Goal: Information Seeking & Learning: Learn about a topic

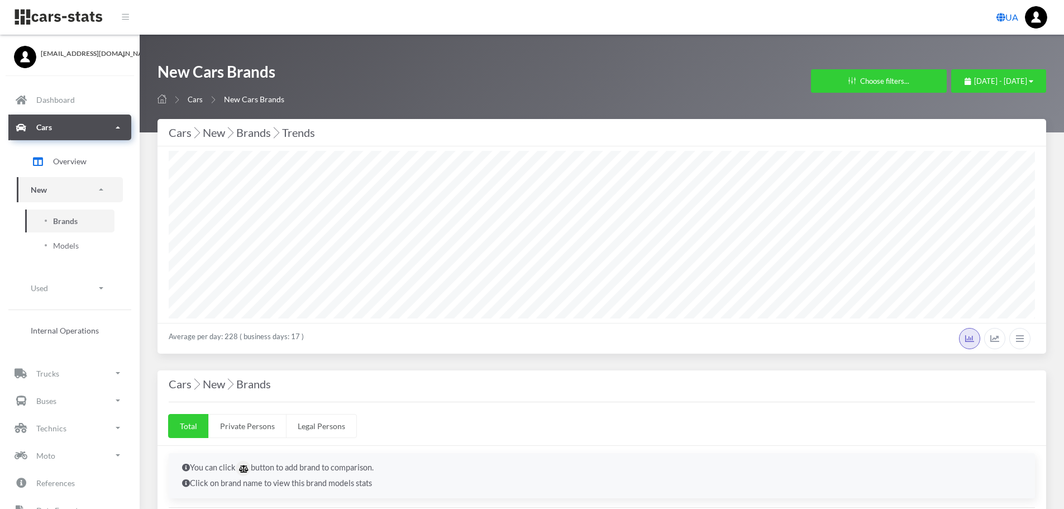
select select "25"
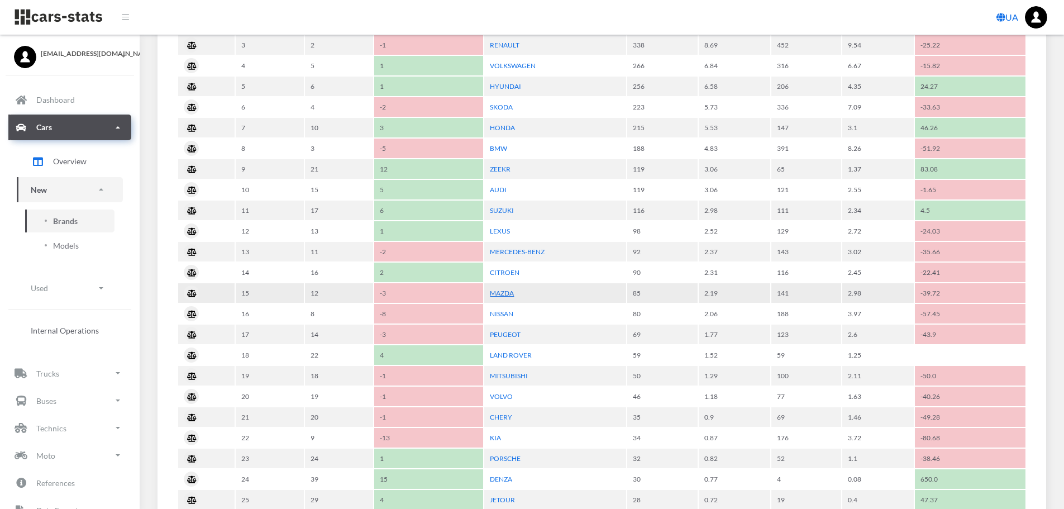
click at [505, 292] on link "MAZDA" at bounding box center [502, 293] width 24 height 8
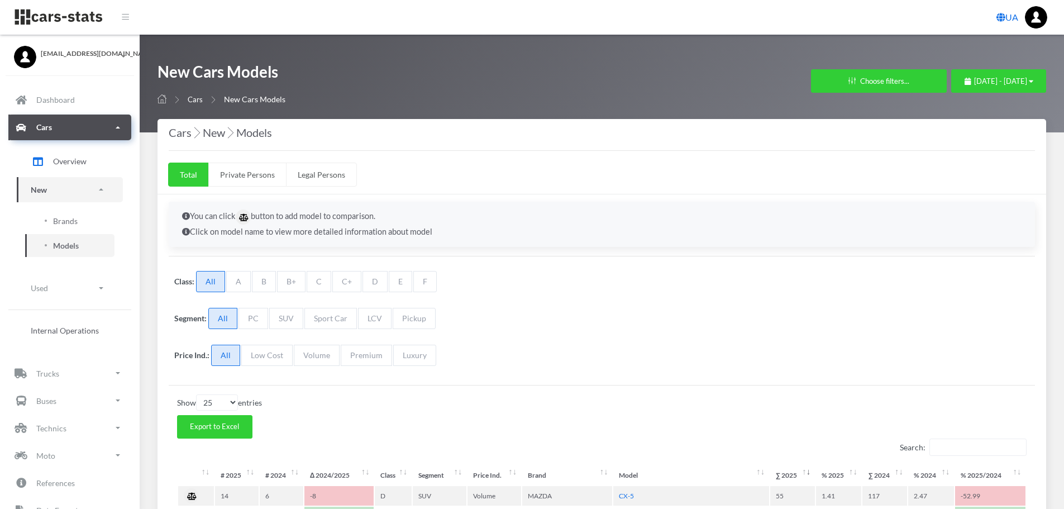
select select "25"
select select "MAZDA"
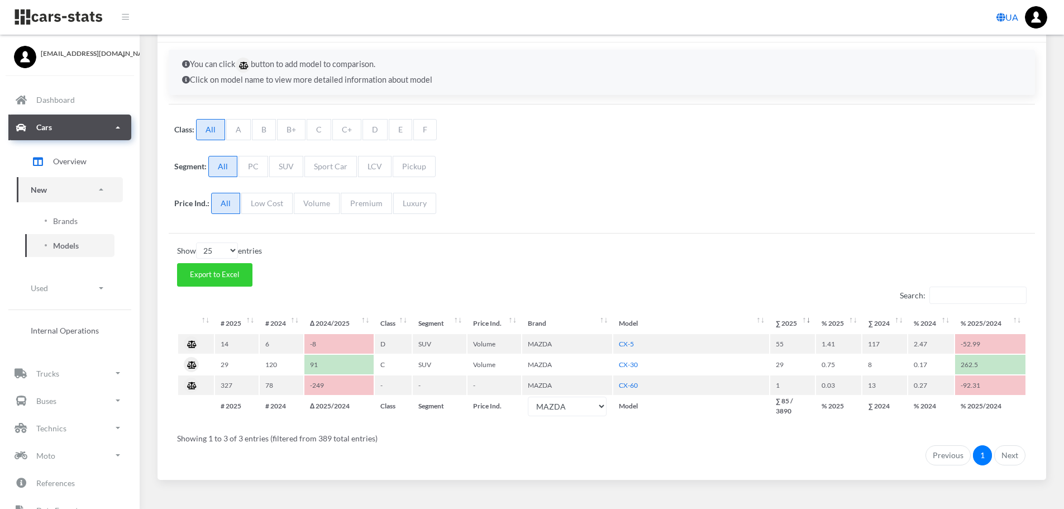
scroll to position [170, 0]
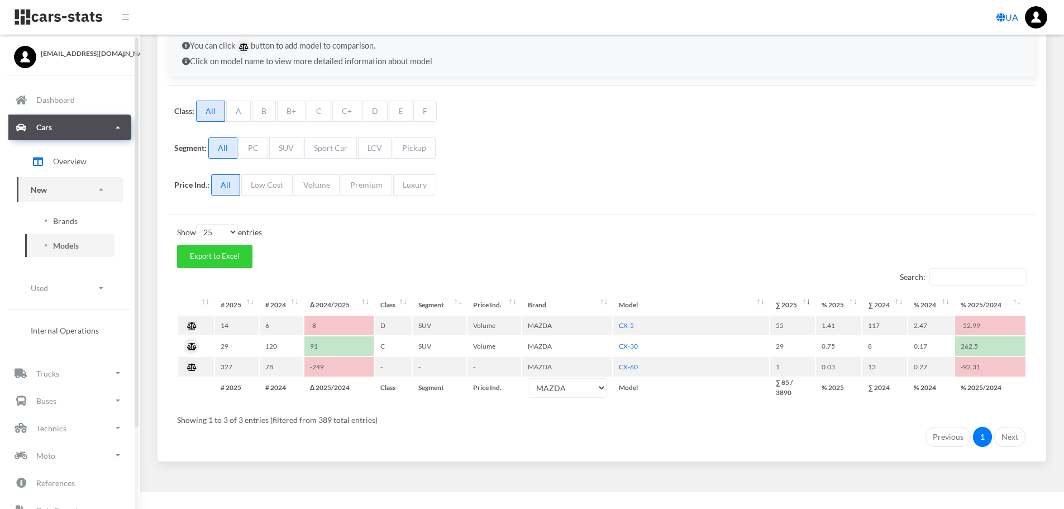
click at [73, 218] on span "Brands" at bounding box center [65, 221] width 25 height 12
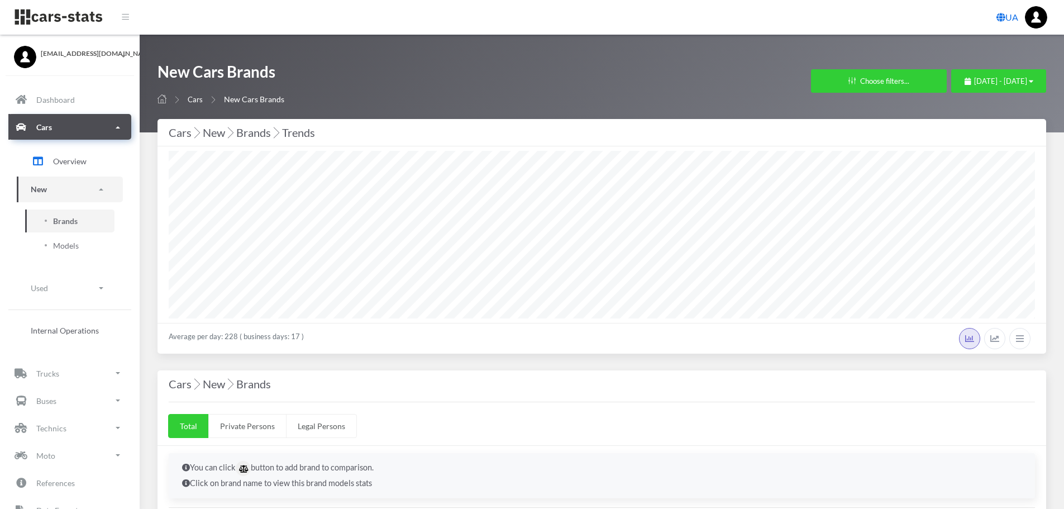
select select "25"
